Goal: Task Accomplishment & Management: Use online tool/utility

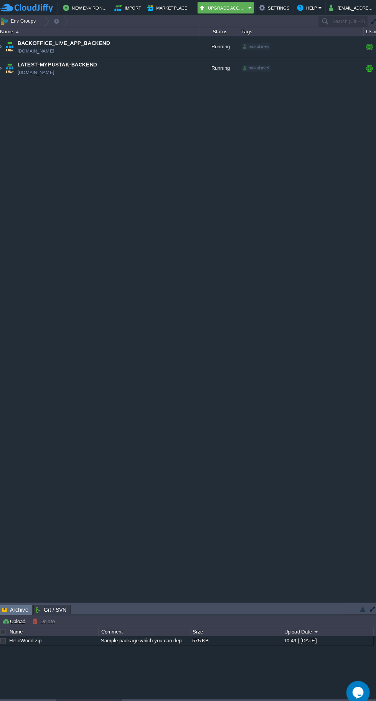
click at [21, 63] on span "LATEST-MYPUSTAK-BACKEND" at bounding box center [59, 64] width 78 height 8
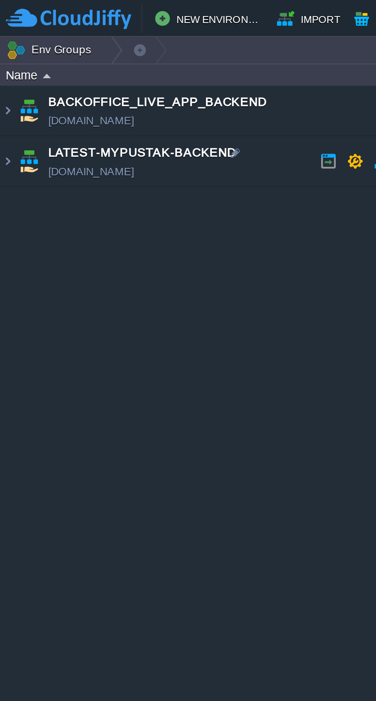
click at [7, 66] on img at bounding box center [12, 67] width 11 height 21
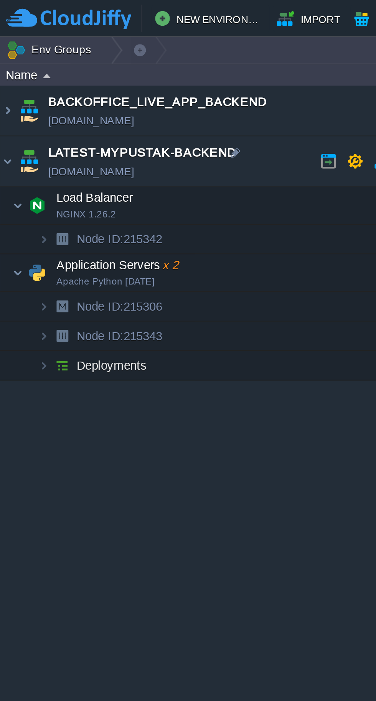
click at [11, 115] on img at bounding box center [15, 113] width 11 height 15
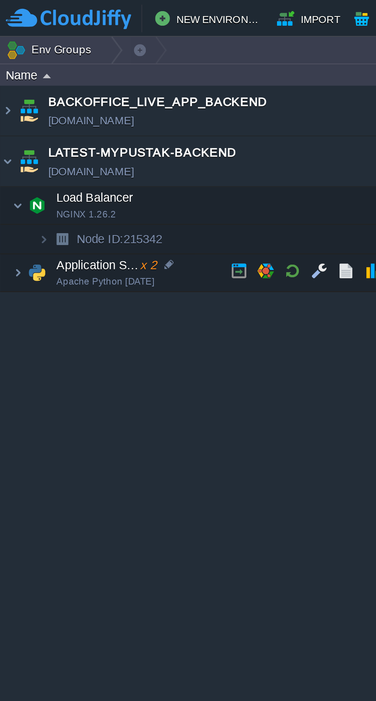
click at [12, 110] on img at bounding box center [15, 113] width 11 height 15
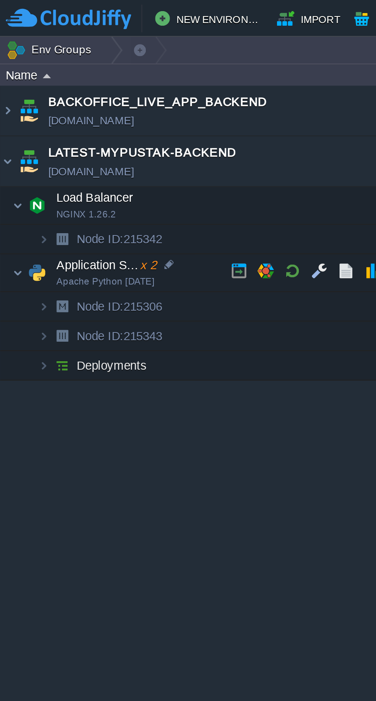
click at [122, 112] on button "button" at bounding box center [121, 112] width 7 height 7
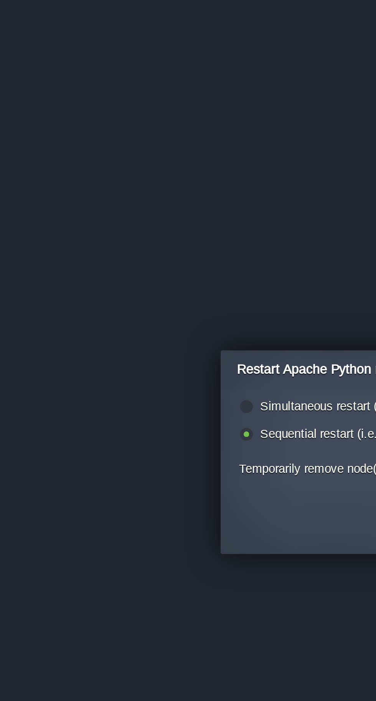
click at [118, 337] on label "Simultaneous restart (i.e. all together)" at bounding box center [150, 337] width 83 height 6
click at [105, 337] on input "radio" at bounding box center [102, 338] width 5 height 5
radio input "true"
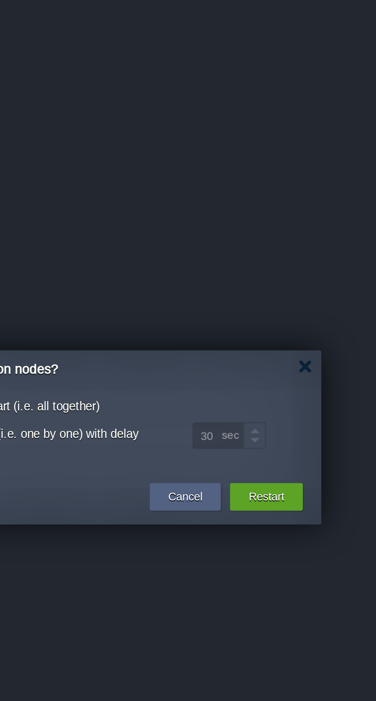
click at [266, 377] on button "Restart" at bounding box center [260, 375] width 15 height 8
